Goal: Task Accomplishment & Management: Use online tool/utility

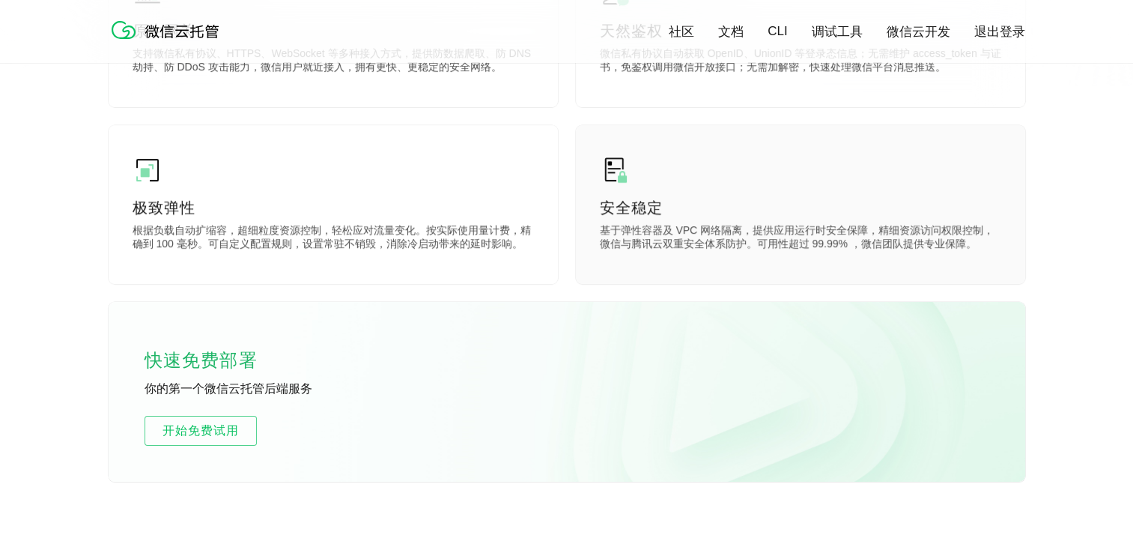
scroll to position [749, 0]
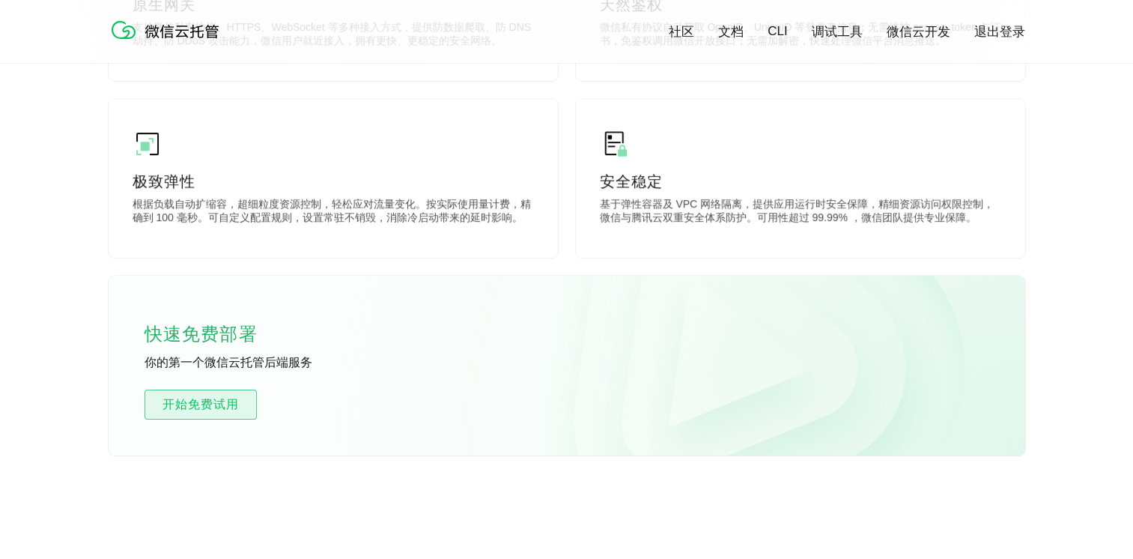
click at [243, 413] on span "开始免费试用" at bounding box center [200, 404] width 111 height 18
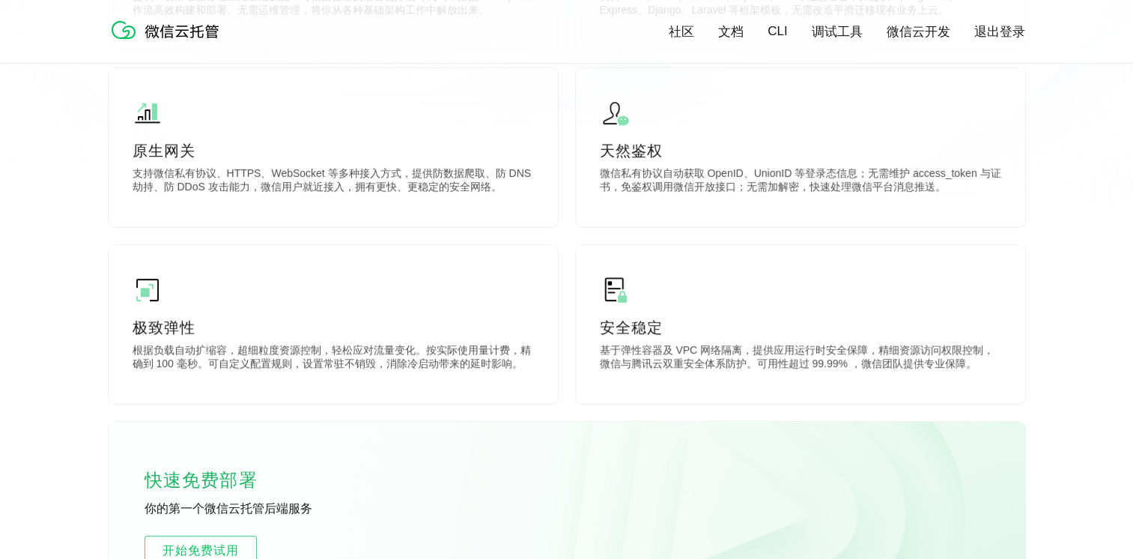
scroll to position [524, 0]
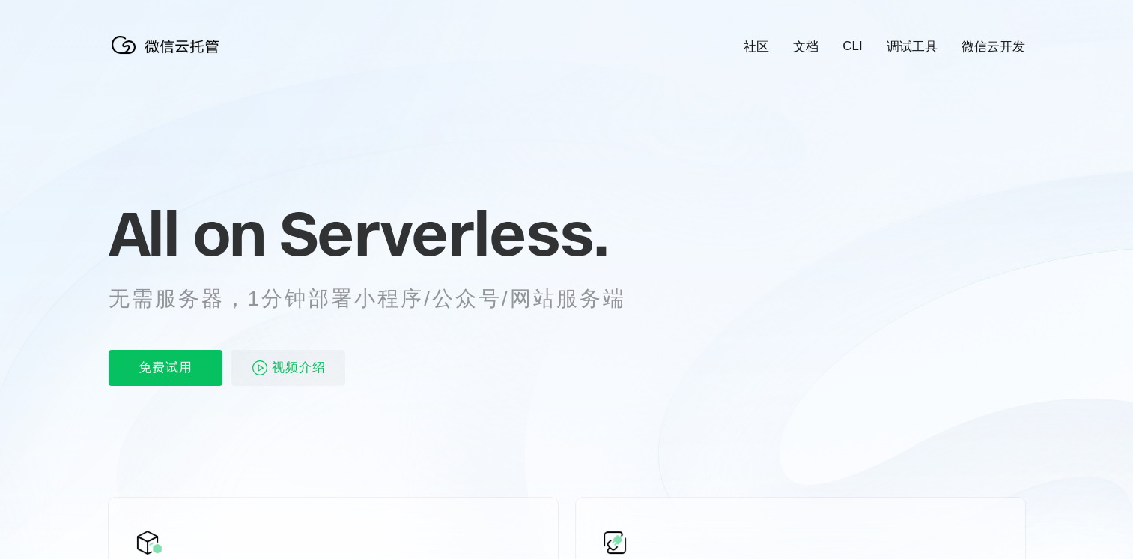
scroll to position [0, 2663]
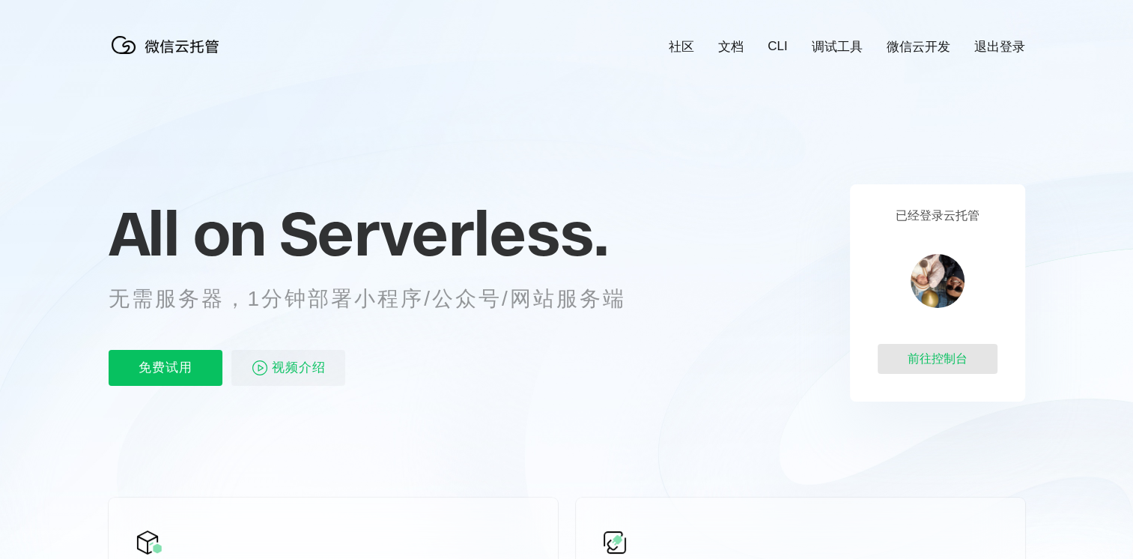
click at [928, 358] on div "前往控制台" at bounding box center [938, 359] width 120 height 30
